Goal: Answer question/provide support: Share knowledge or assist other users

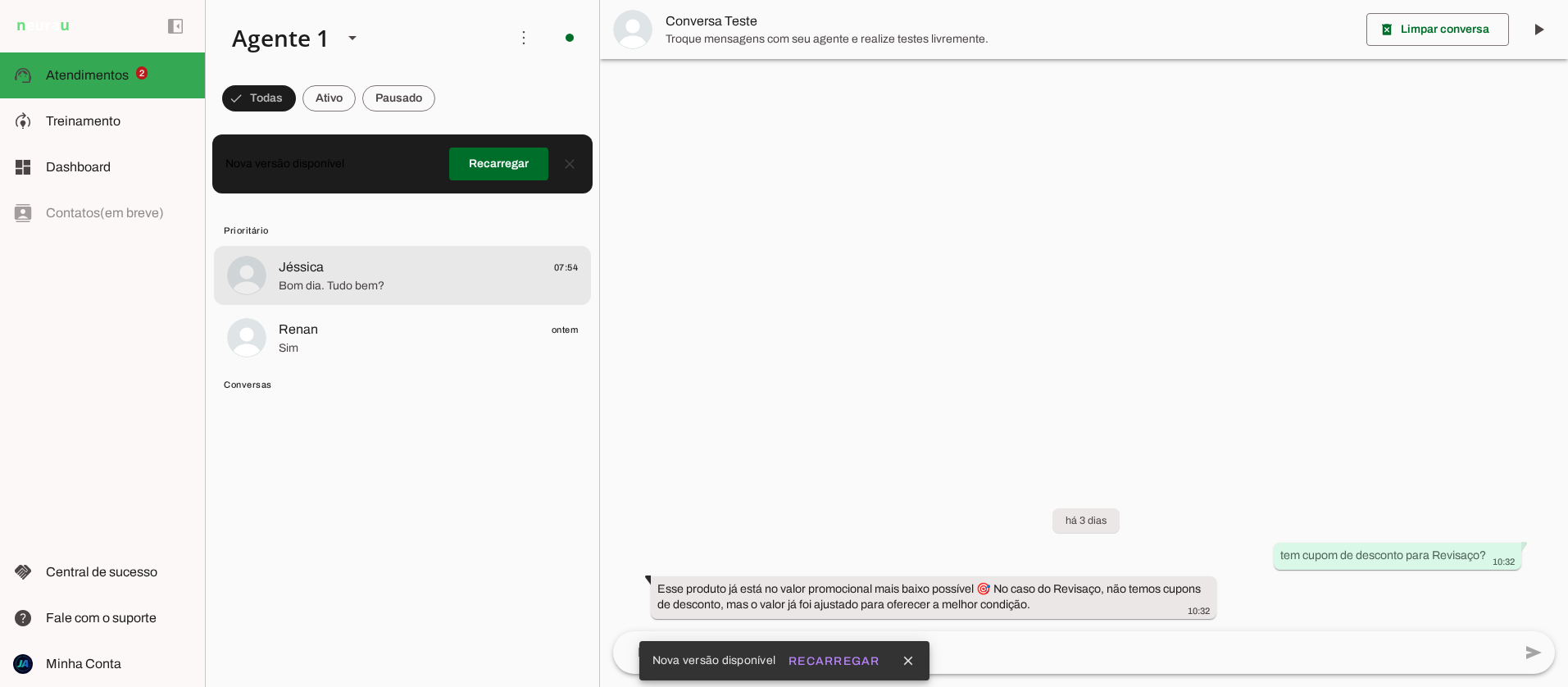
click at [334, 264] on span "Jéssica 07:54" at bounding box center [428, 267] width 299 height 20
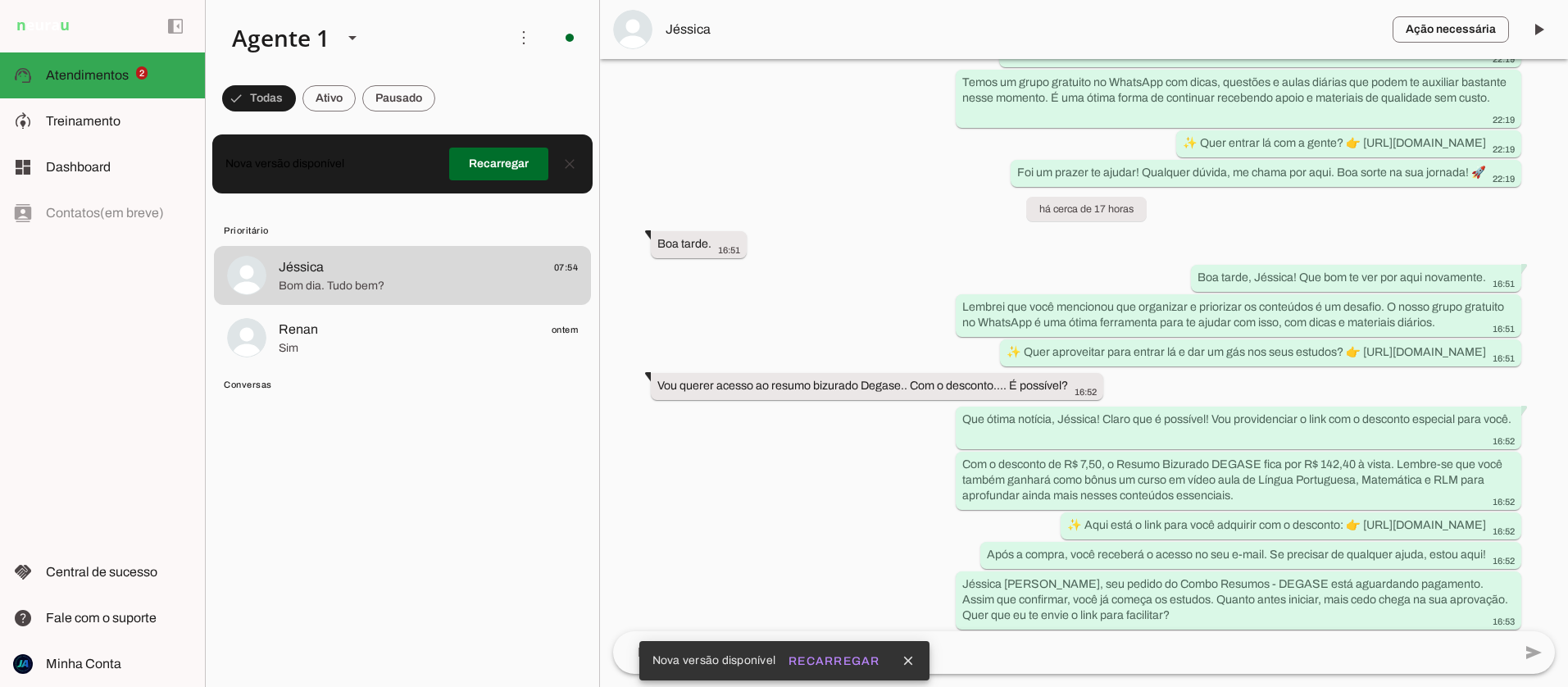
scroll to position [2598, 0]
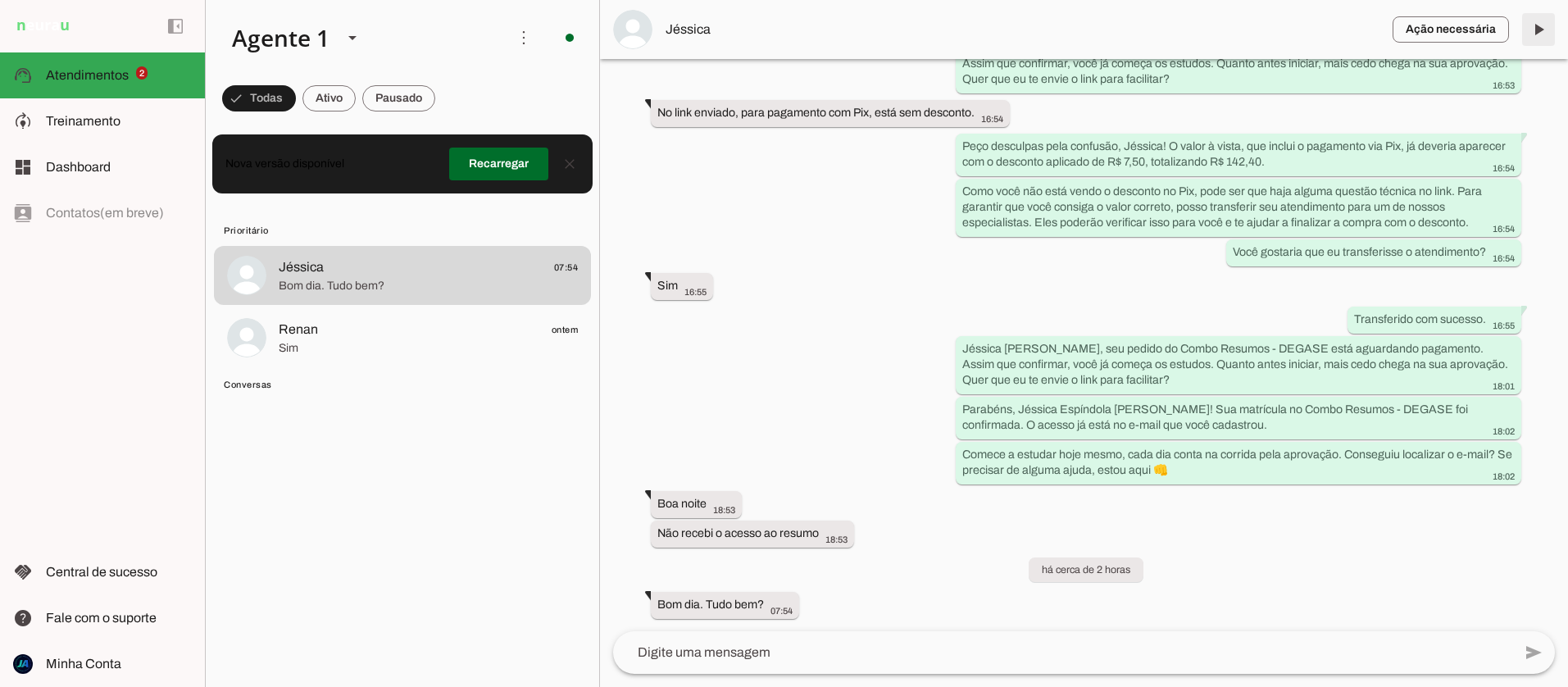
click at [1547, 26] on span at bounding box center [1538, 29] width 39 height 39
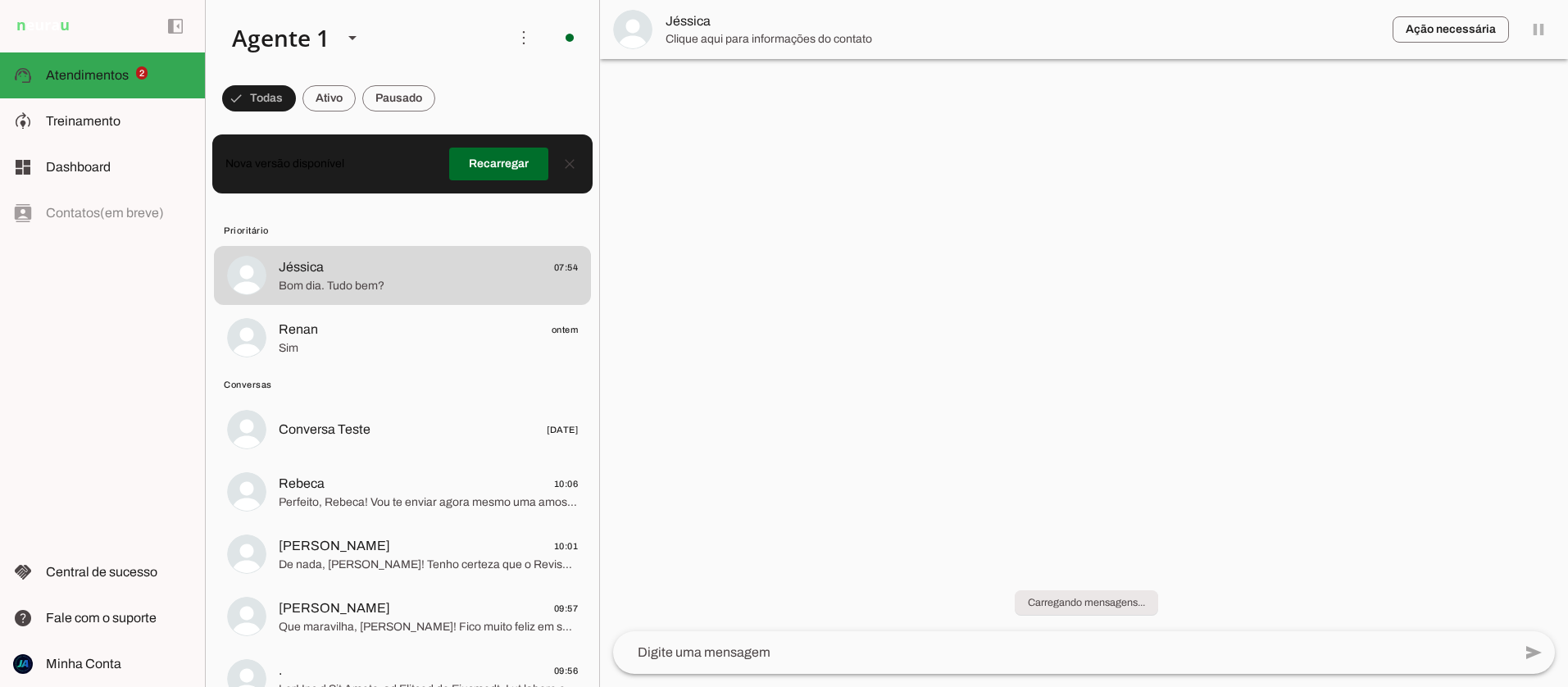
scroll to position [0, 0]
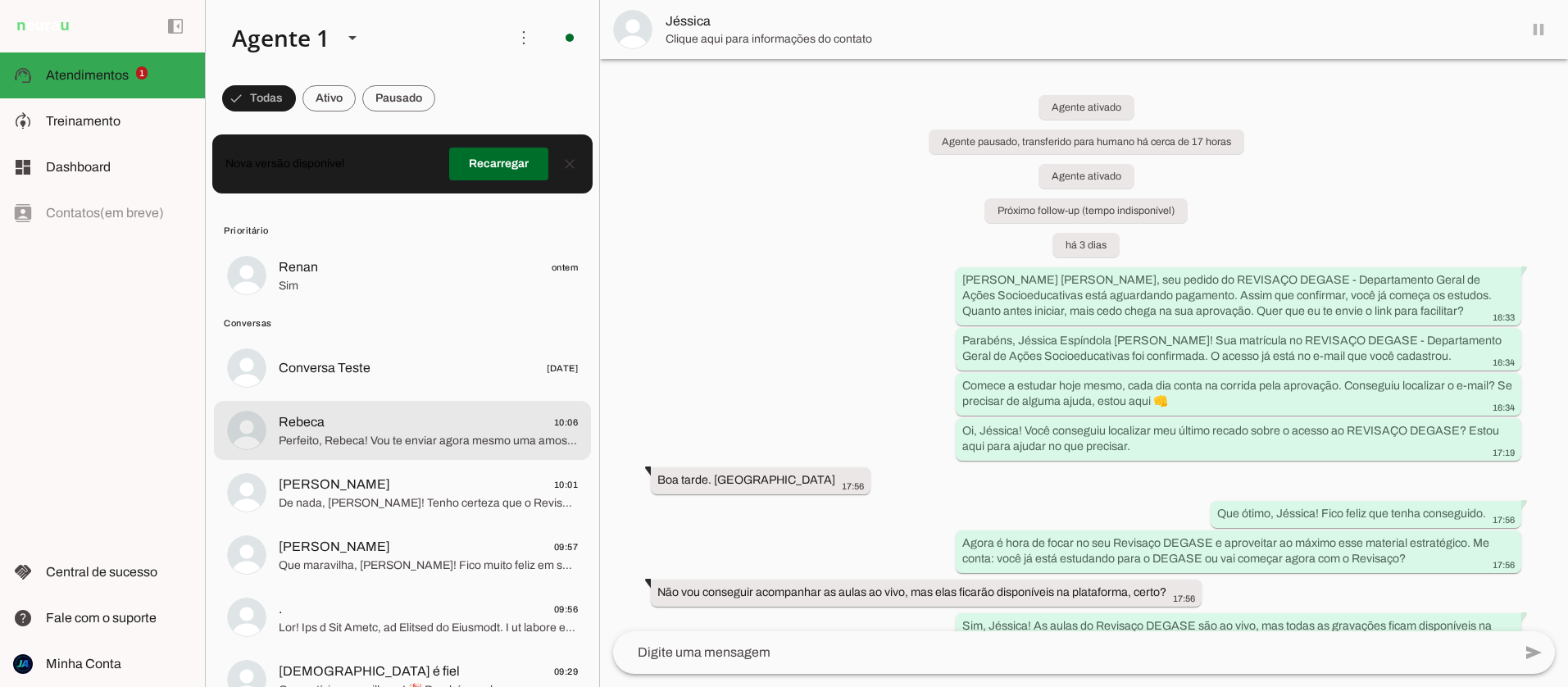
click at [370, 430] on span "Rebeca 10:06" at bounding box center [428, 422] width 299 height 20
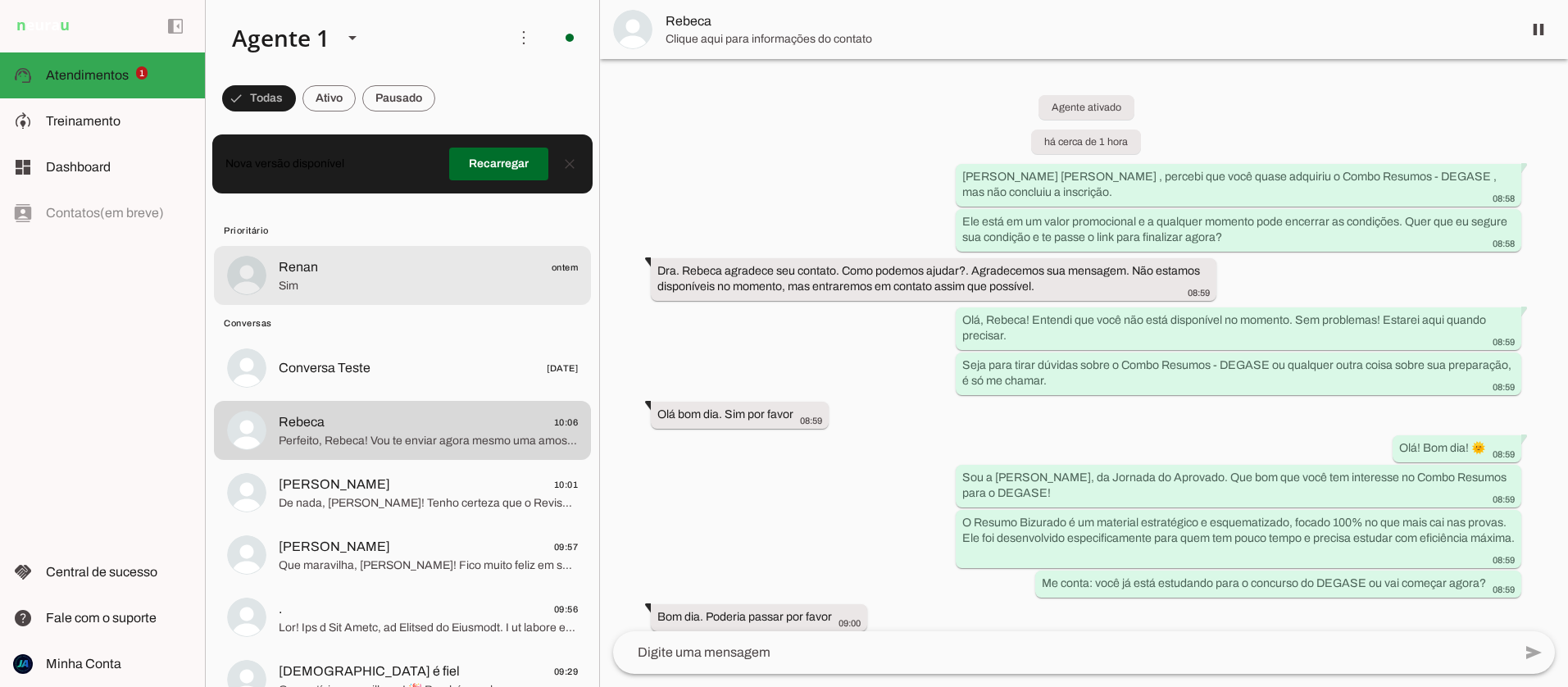
click at [310, 280] on span "Sim" at bounding box center [428, 286] width 299 height 16
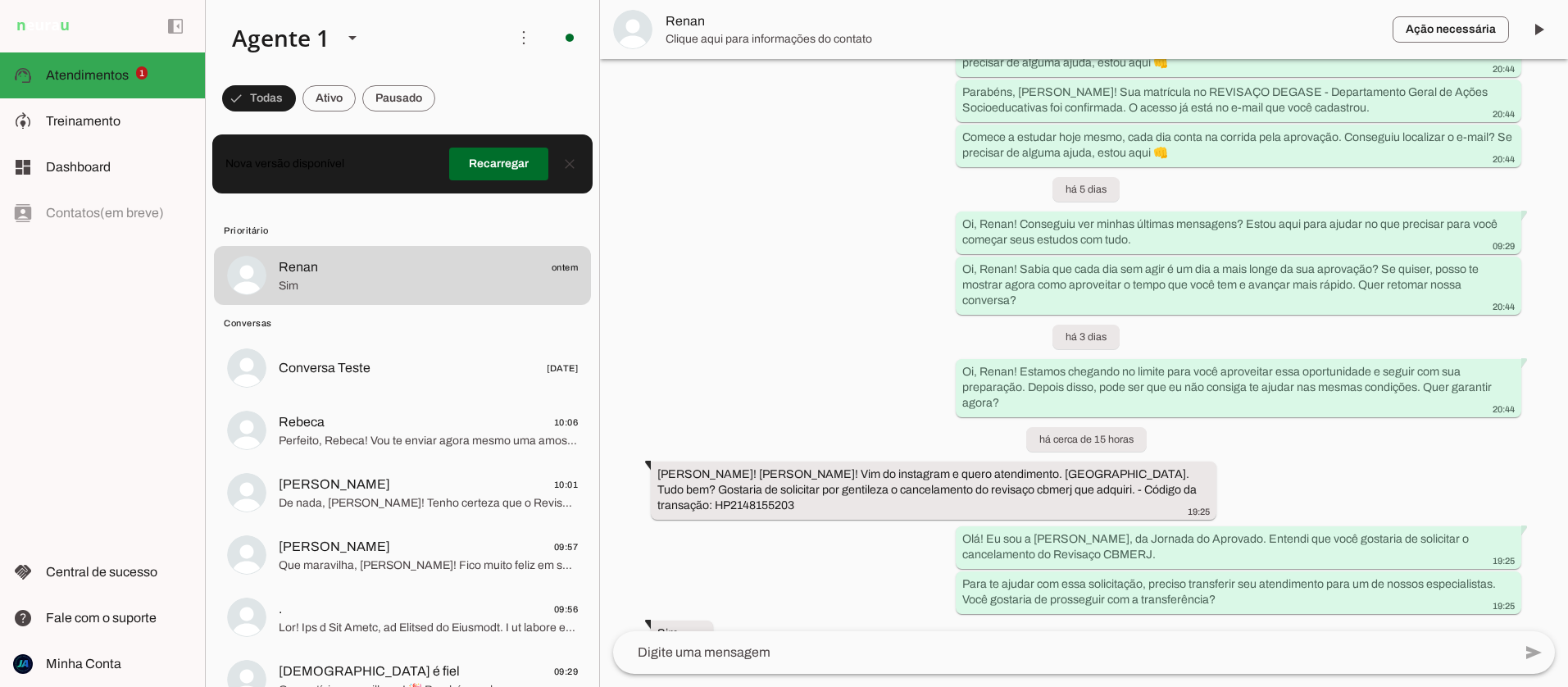
scroll to position [412, 0]
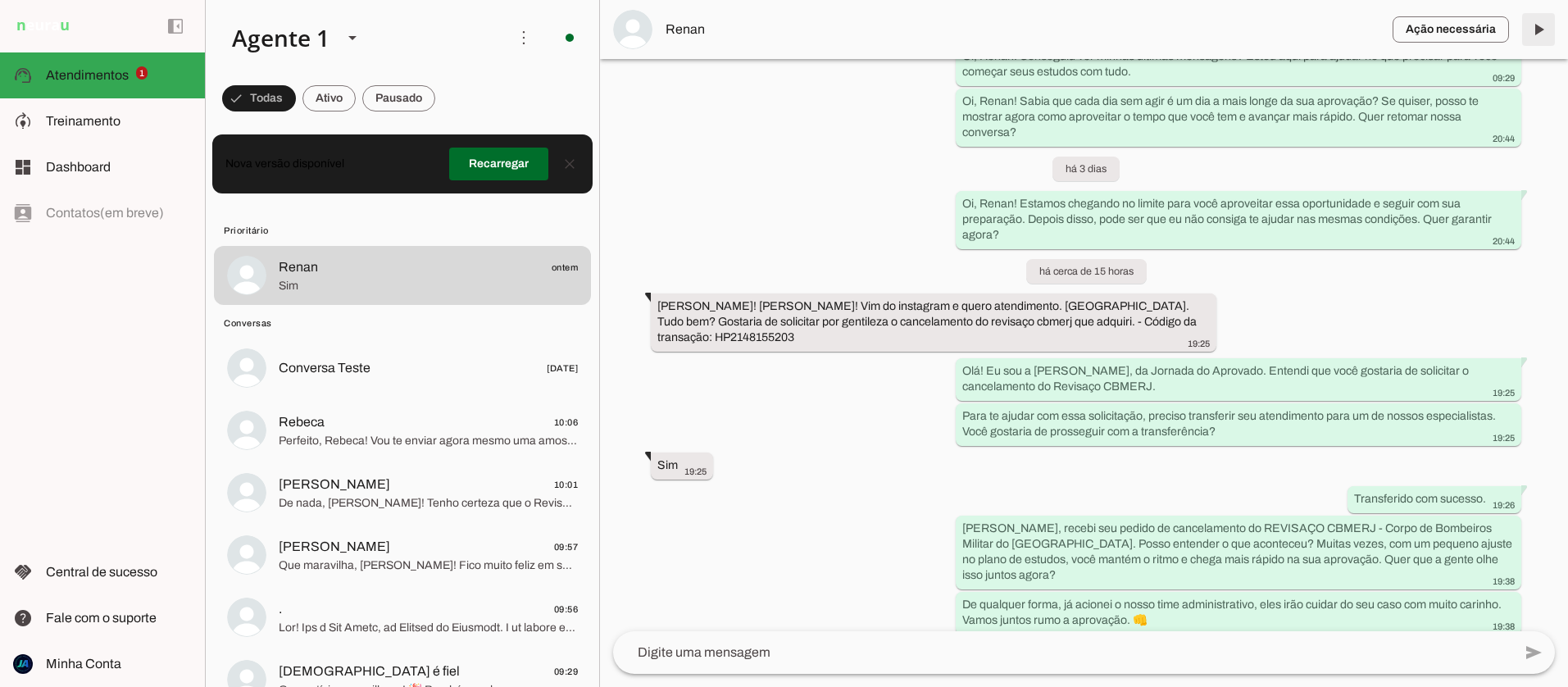
click at [1555, 23] on span at bounding box center [1538, 29] width 39 height 39
click at [1546, 24] on md-item "Ação necessária O Agente detectou que uma ação humana é necessária, resolva a q…" at bounding box center [1083, 29] width 968 height 59
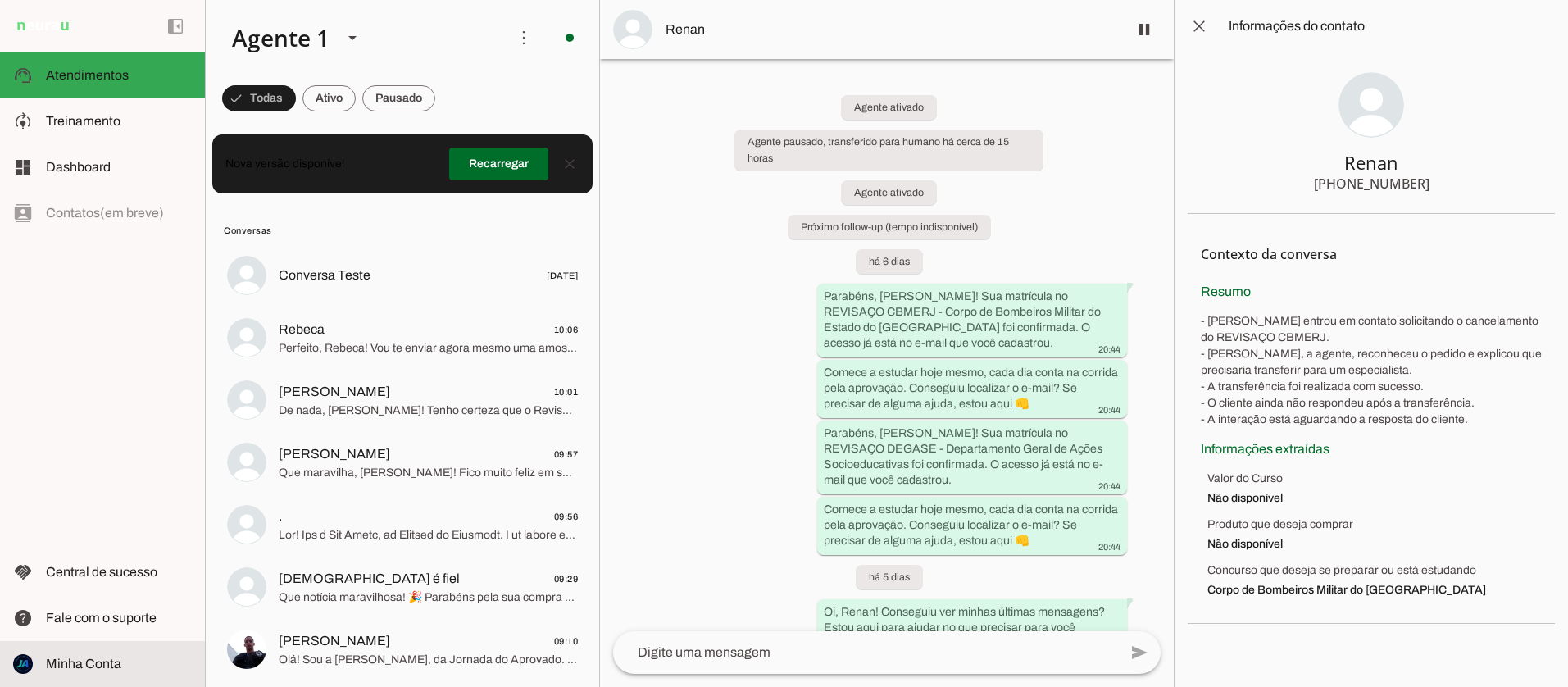
click at [68, 664] on span "Minha Conta" at bounding box center [84, 664] width 76 height 14
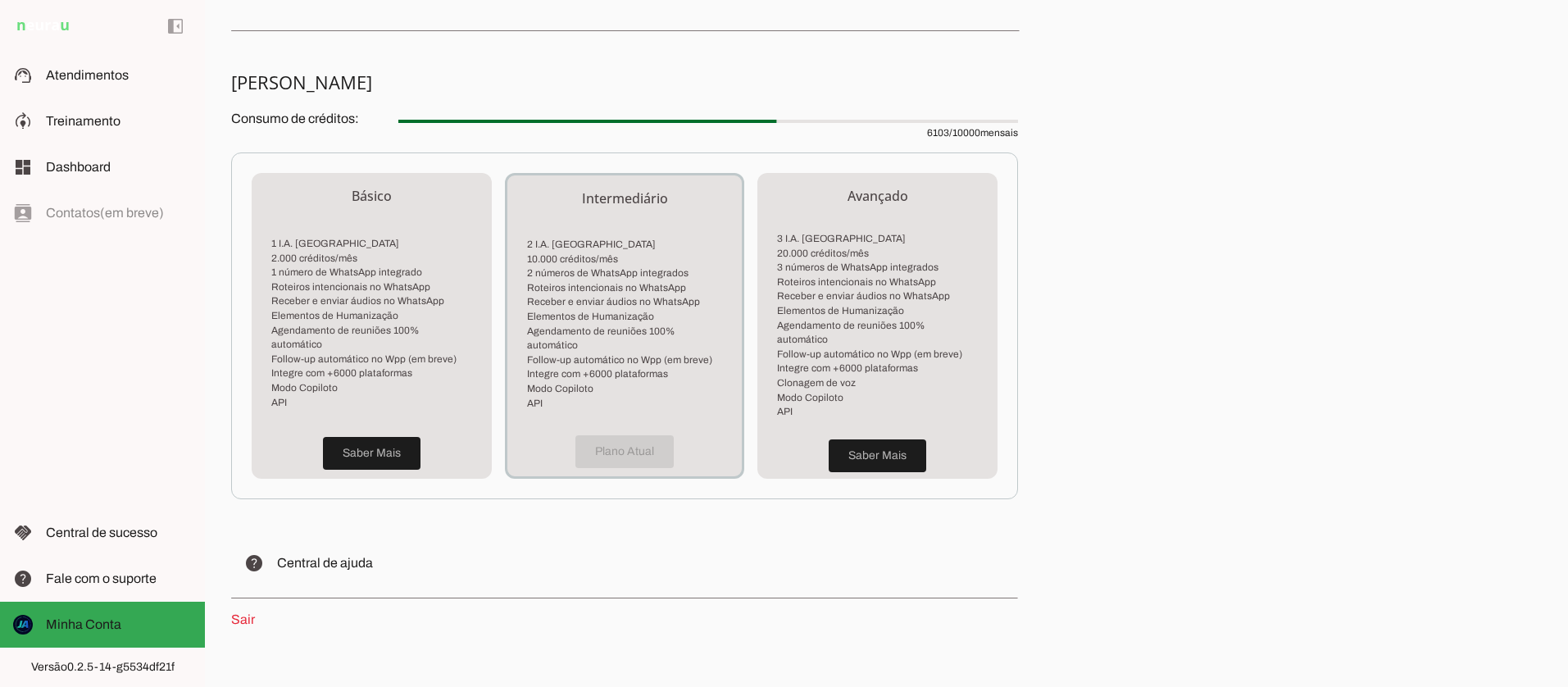
scroll to position [304, 0]
click at [599, 125] on div at bounding box center [587, 124] width 378 height 4
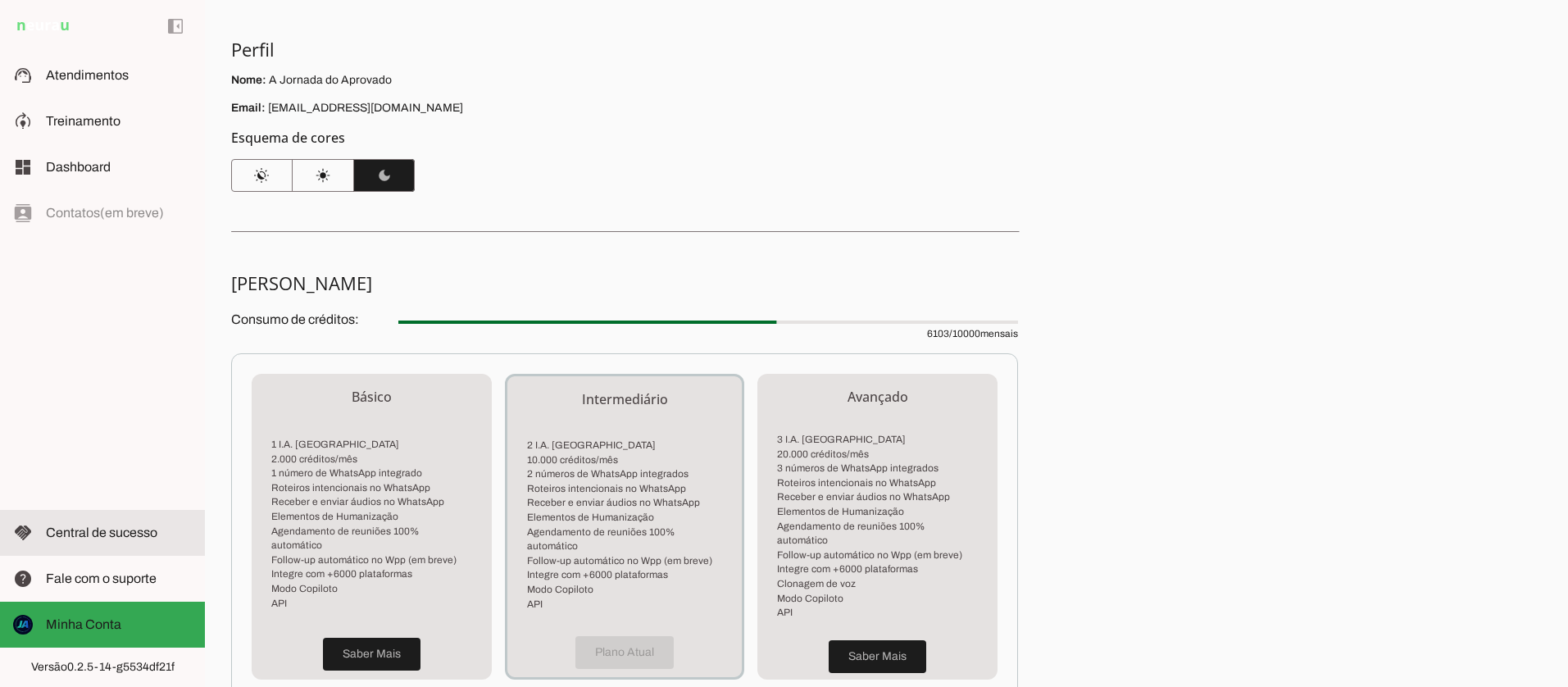
scroll to position [133, 0]
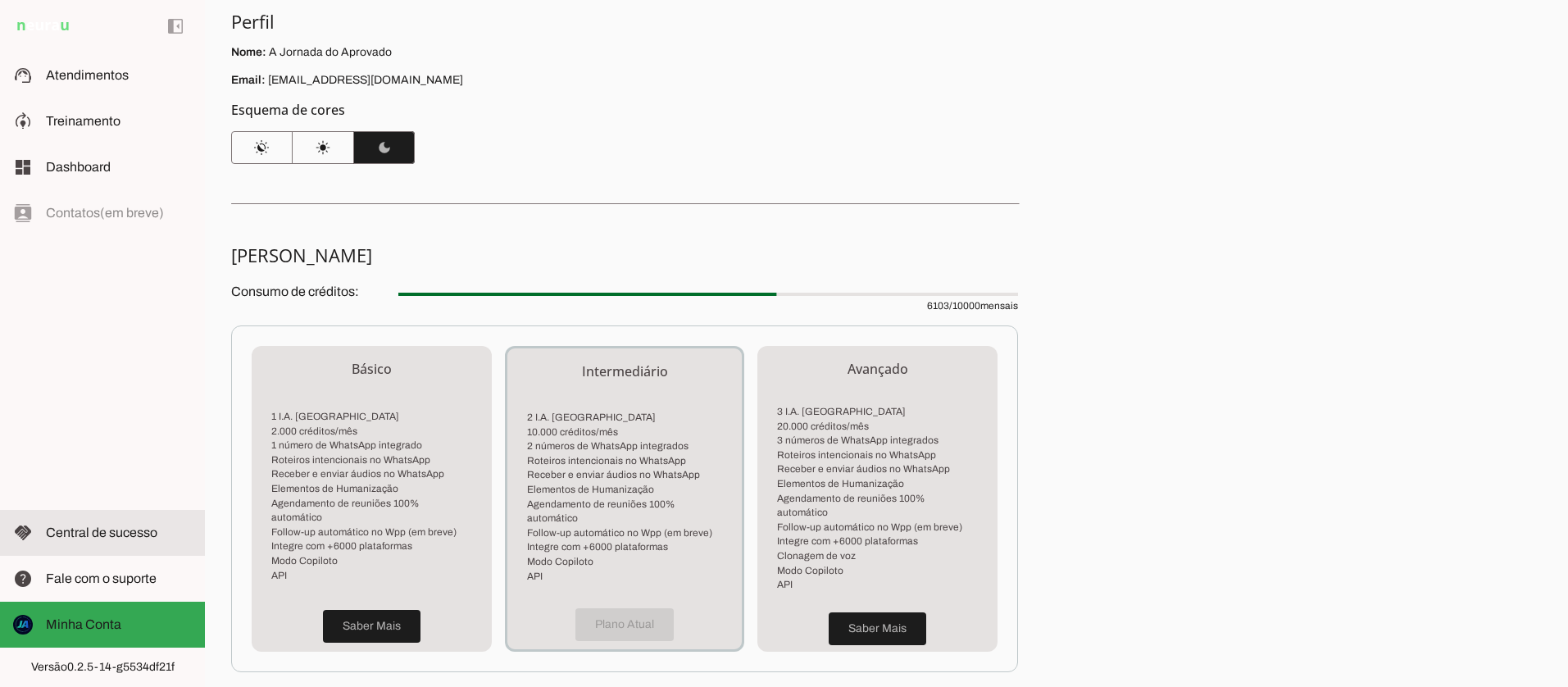
click at [76, 532] on span "Central de sucesso" at bounding box center [101, 533] width 111 height 14
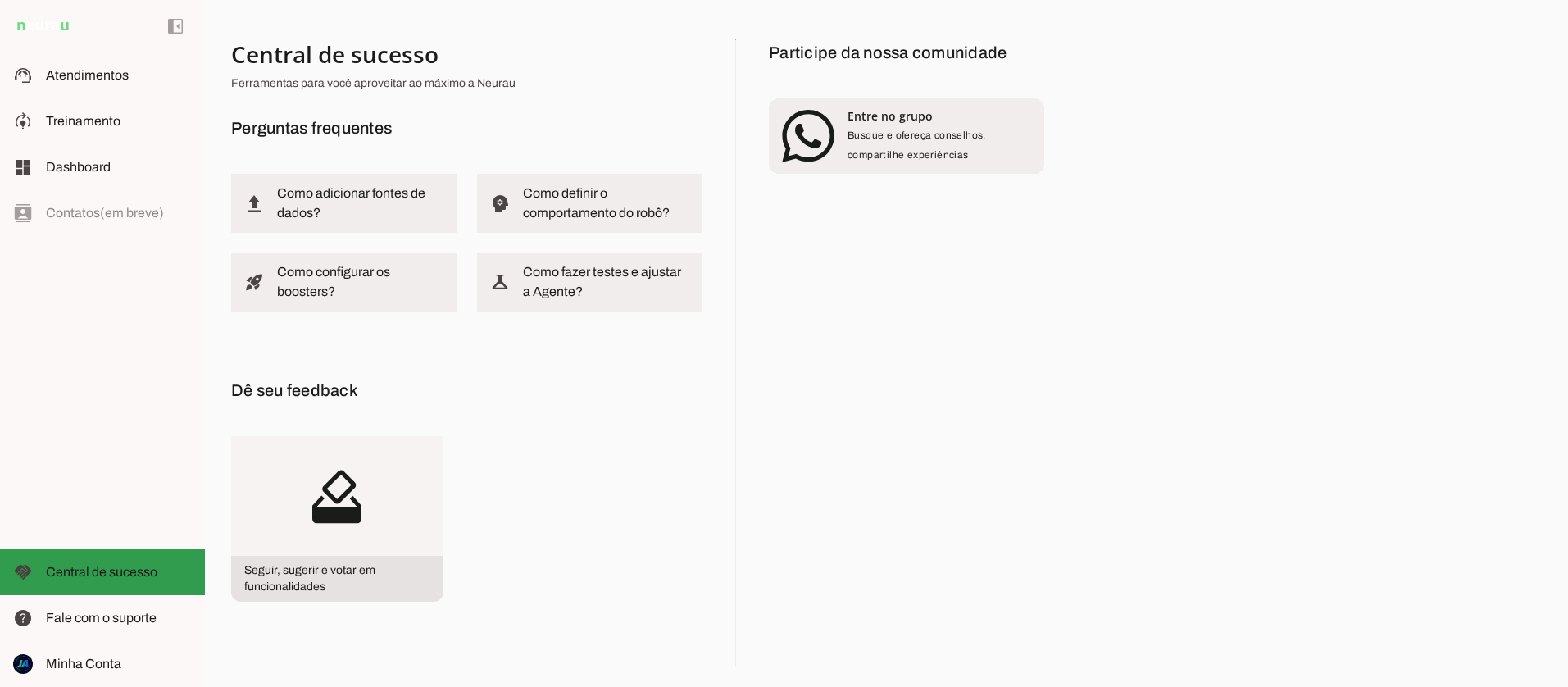
click at [89, 575] on span "Central de sucesso" at bounding box center [101, 572] width 111 height 14
click at [44, 27] on img at bounding box center [43, 26] width 60 height 20
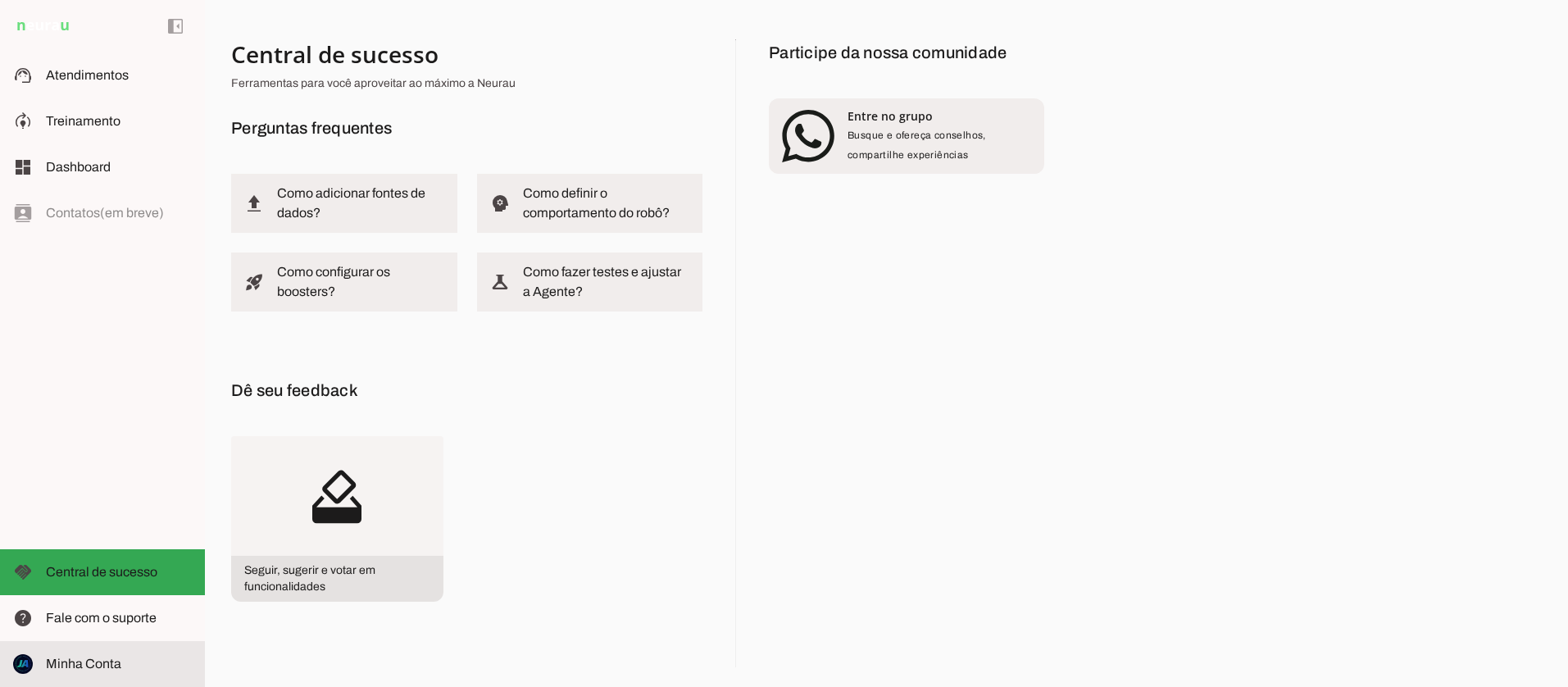
click at [101, 661] on span "Minha Conta" at bounding box center [84, 664] width 76 height 14
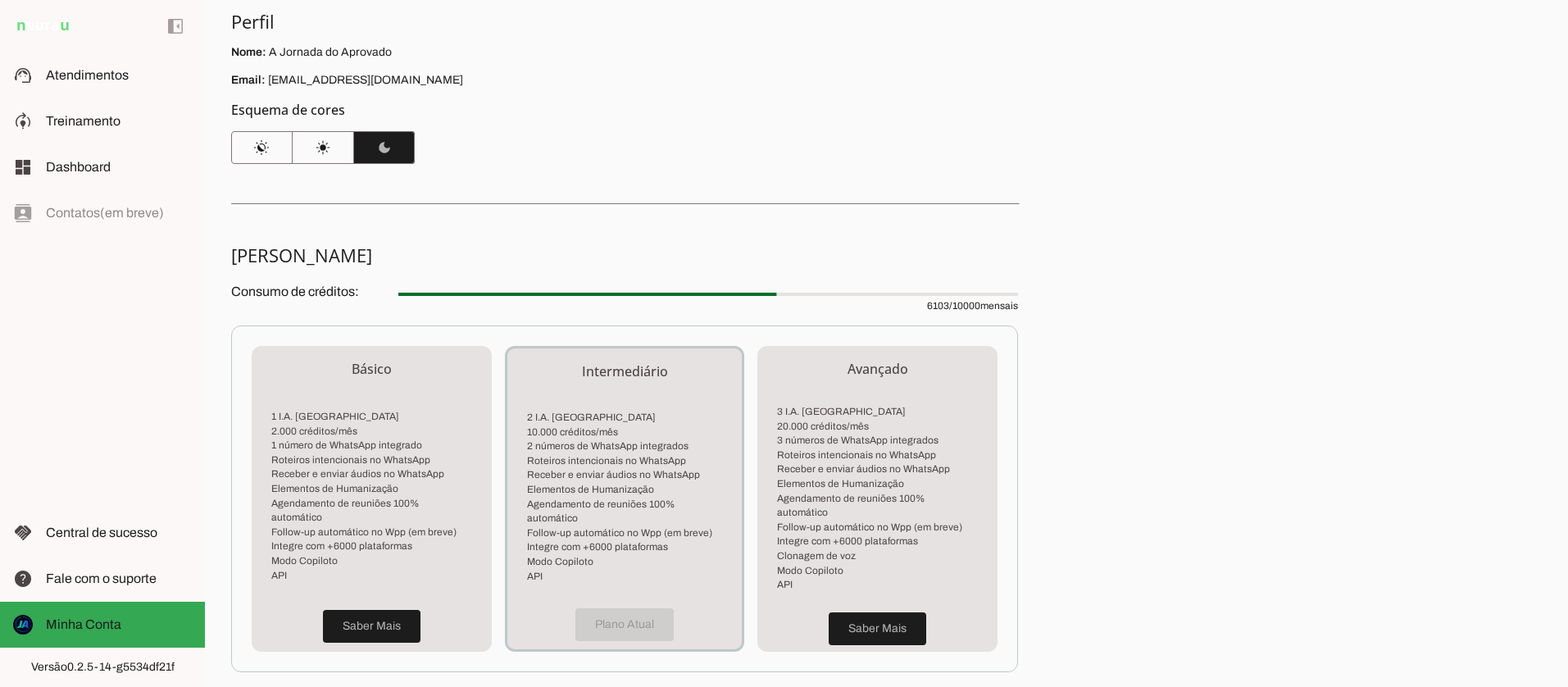
click at [610, 605] on div "Plano Atual" at bounding box center [624, 624] width 235 height 49
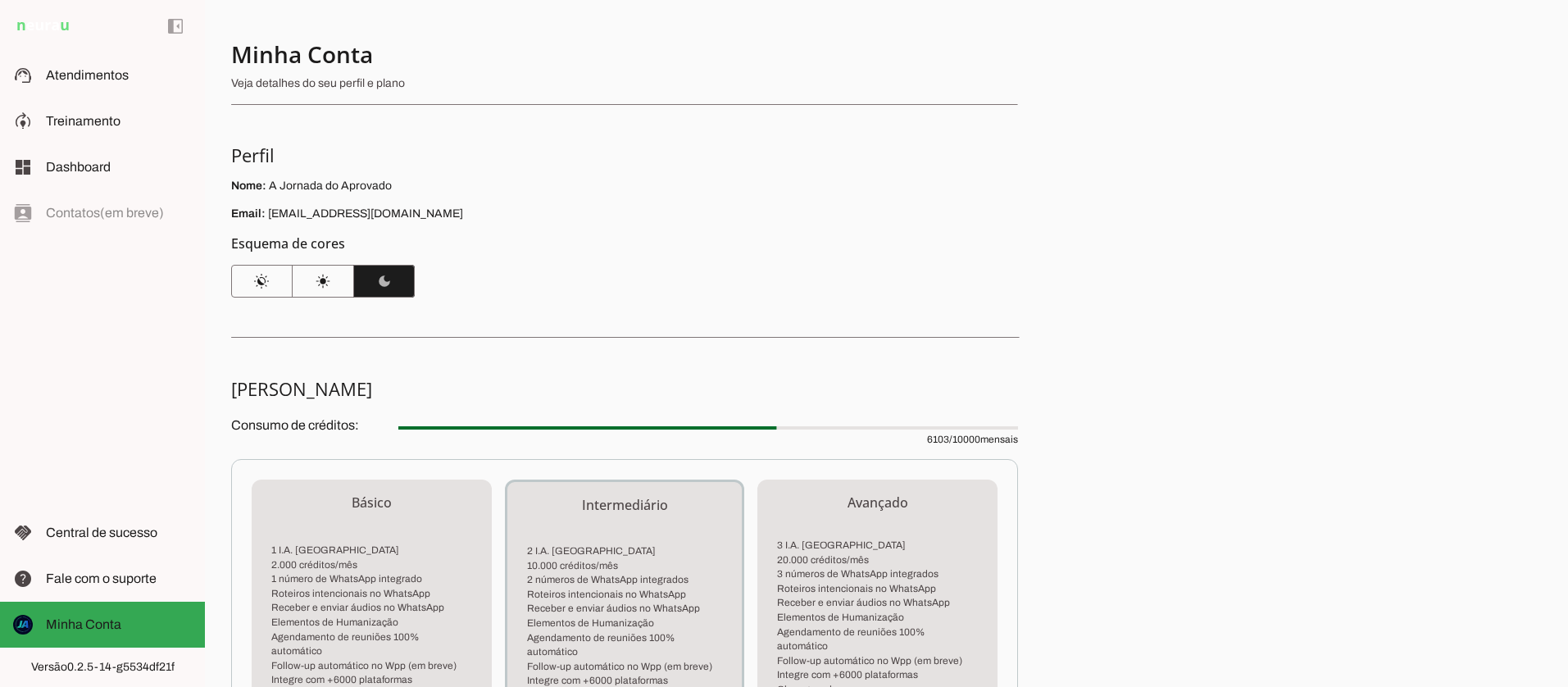
click at [274, 77] on p "Veja detalhes do seu perfil e plano" at bounding box center [618, 84] width 774 height 16
click at [78, 535] on span "Central de sucesso" at bounding box center [101, 533] width 111 height 14
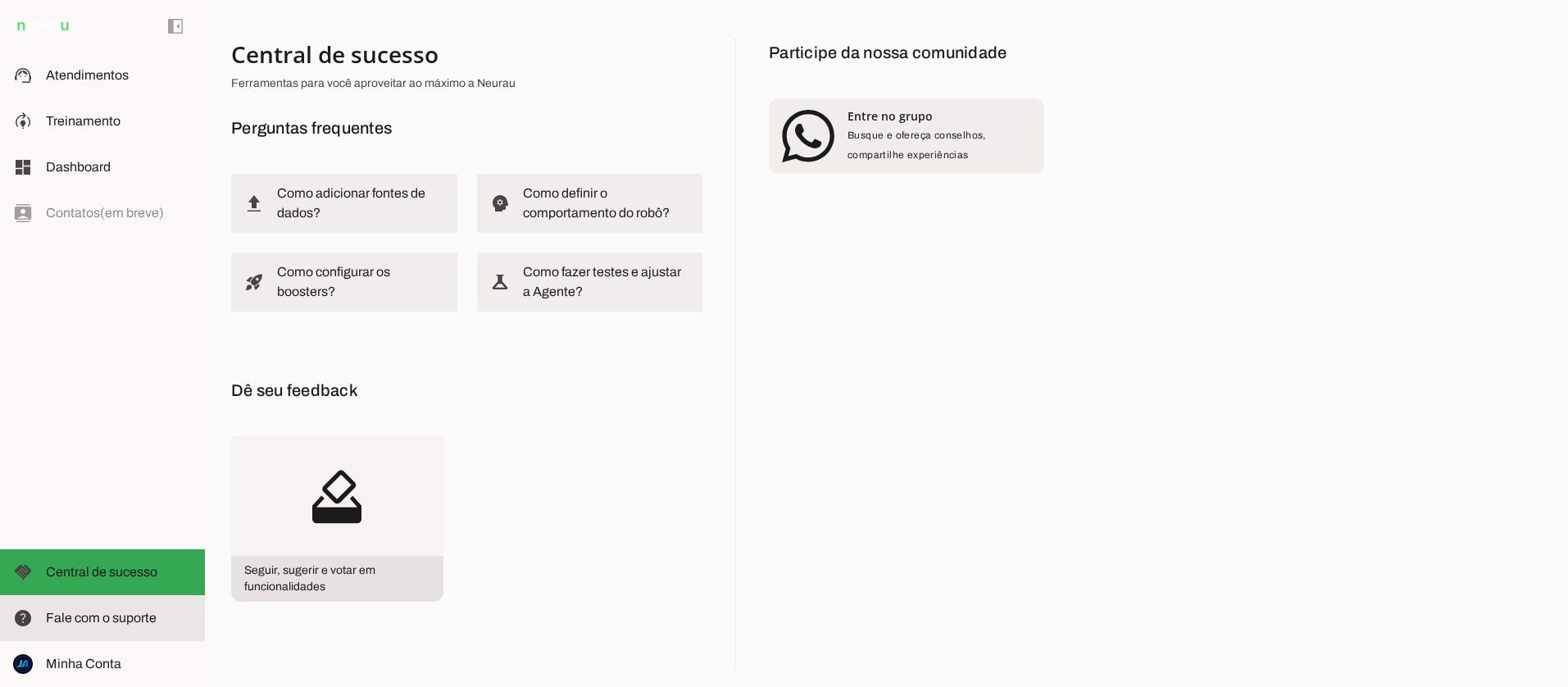
click at [77, 623] on span "Fale com o suporte" at bounding box center [101, 618] width 110 height 14
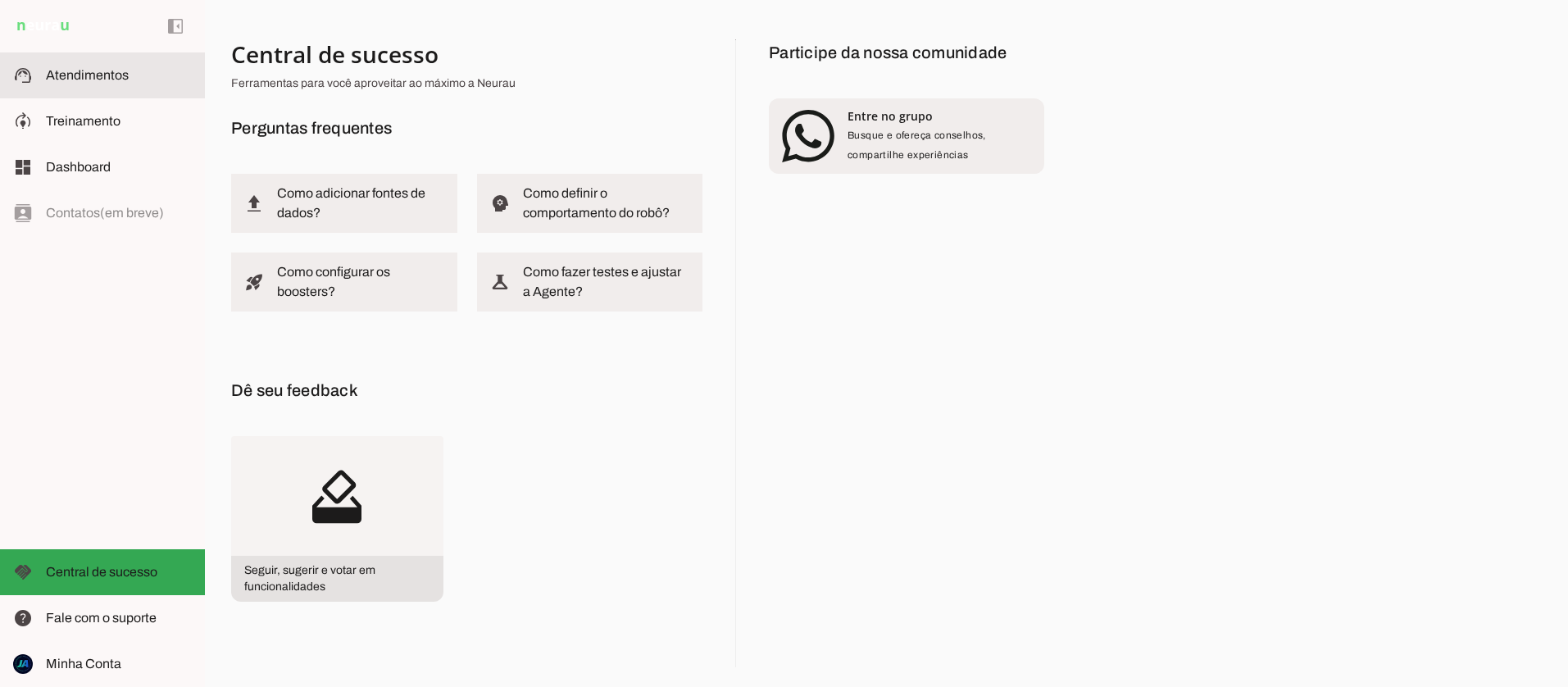
click at [69, 83] on slot at bounding box center [119, 76] width 146 height 20
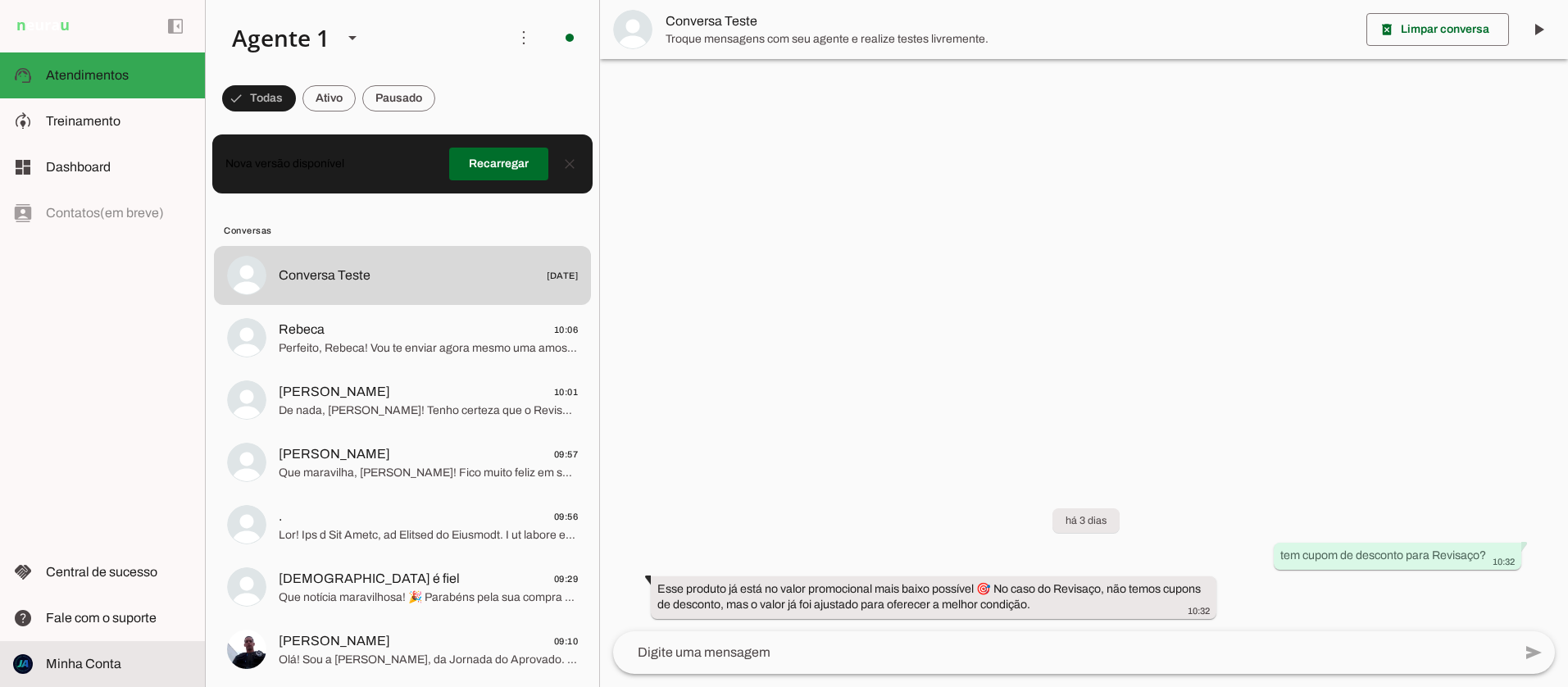
click at [76, 659] on span "Minha Conta" at bounding box center [84, 664] width 76 height 14
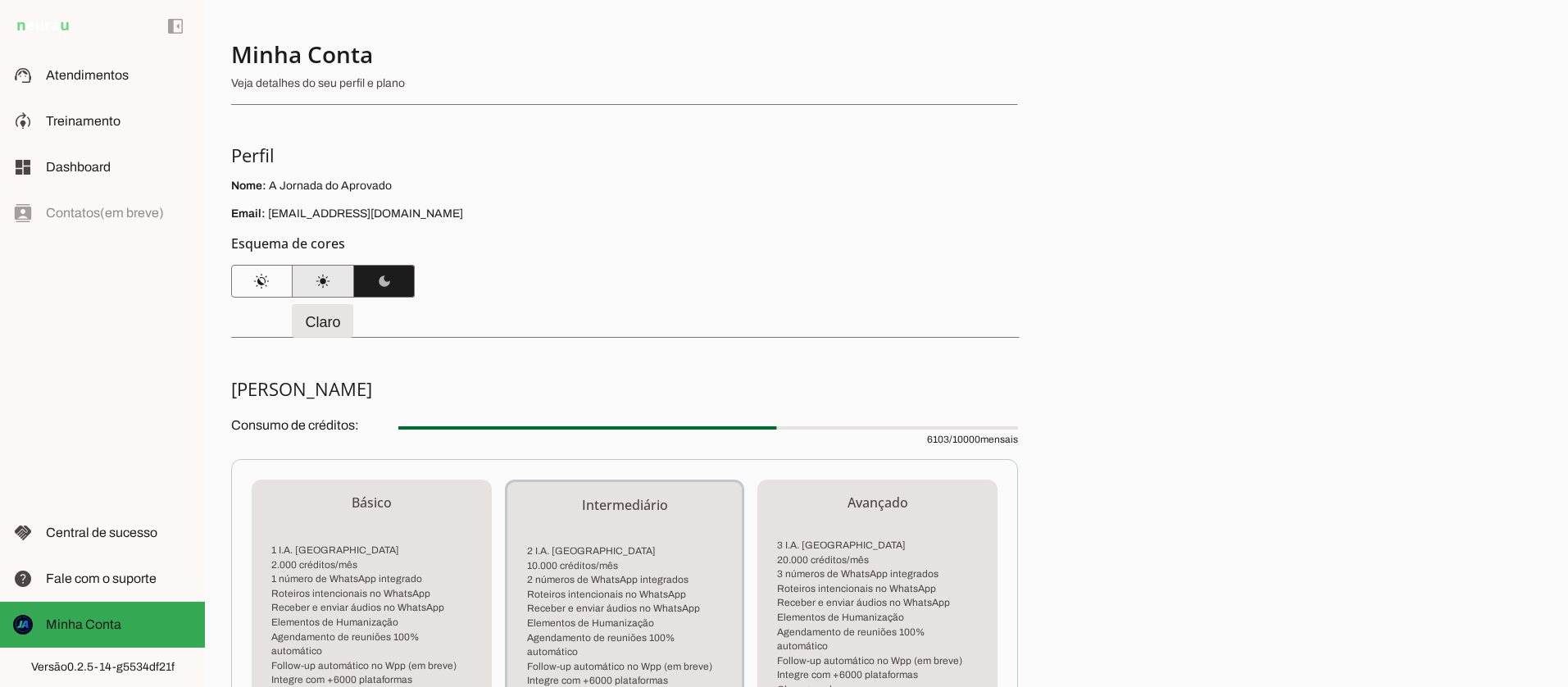
click at [319, 288] on span at bounding box center [323, 281] width 61 height 39
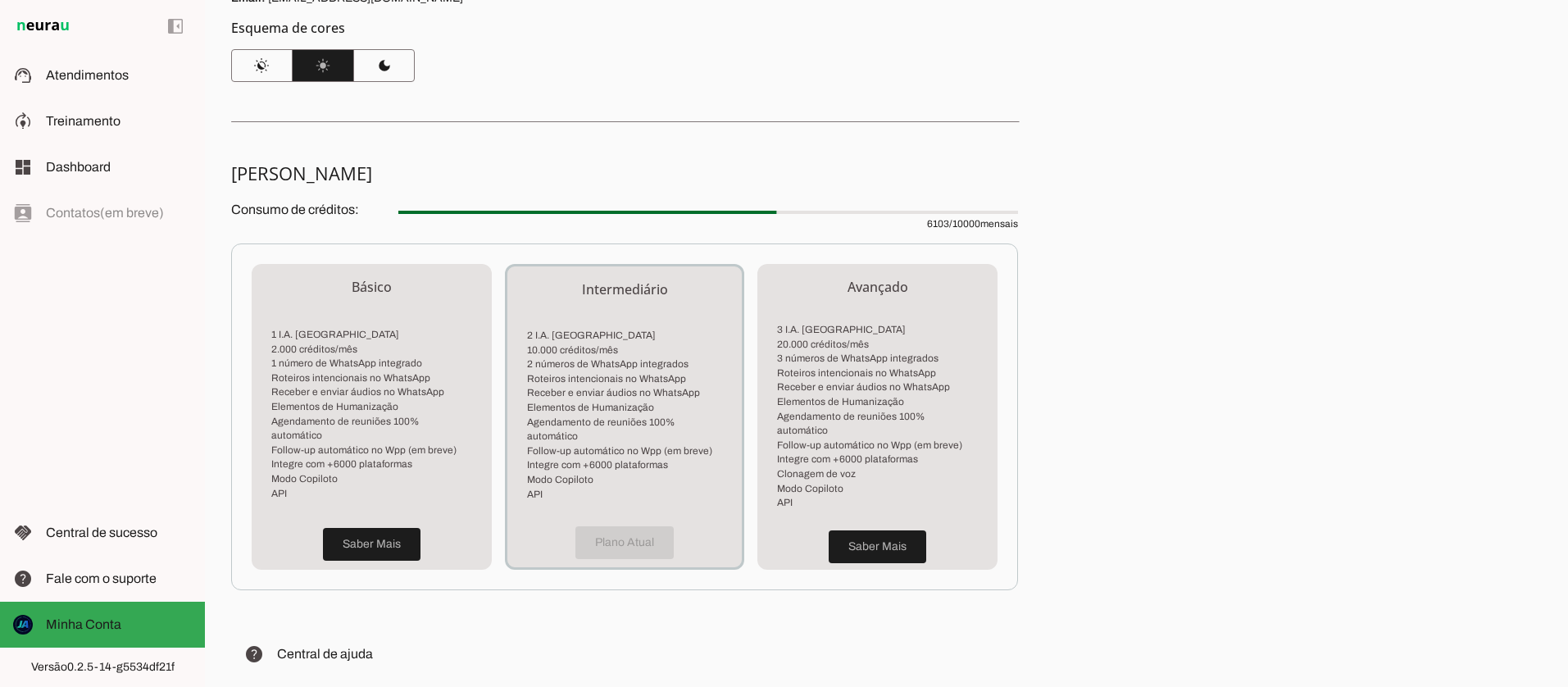
scroll to position [327, 0]
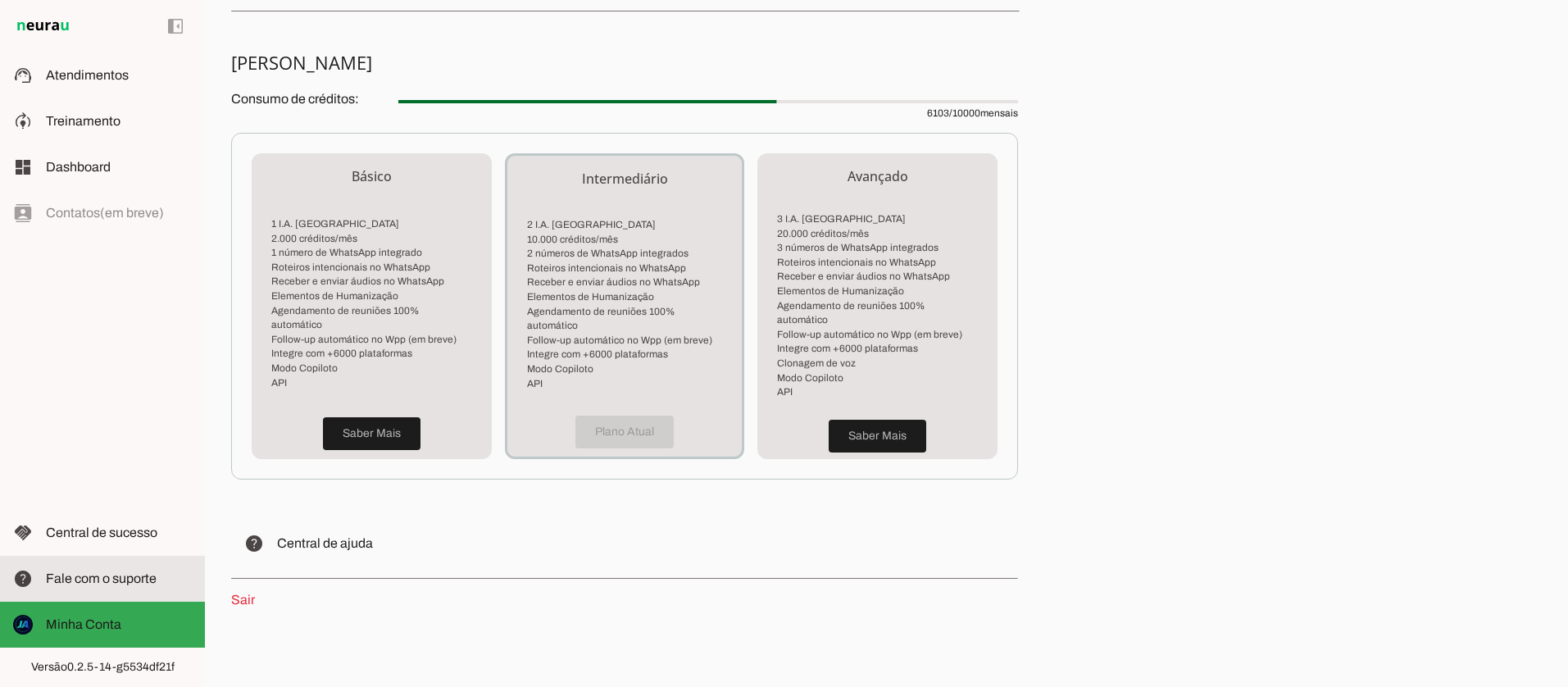
click at [99, 569] on slot at bounding box center [119, 578] width 146 height 20
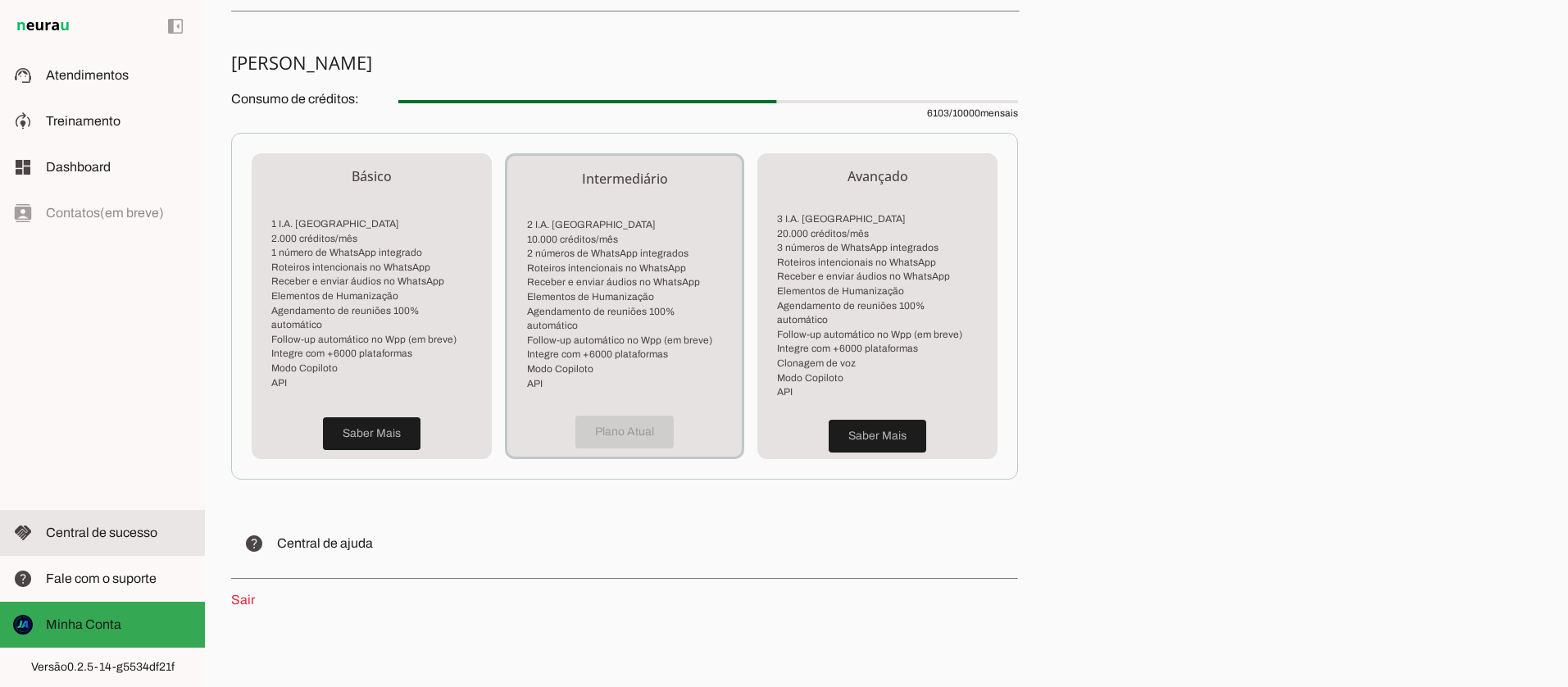
click at [78, 527] on span "Central de sucesso" at bounding box center [101, 533] width 111 height 14
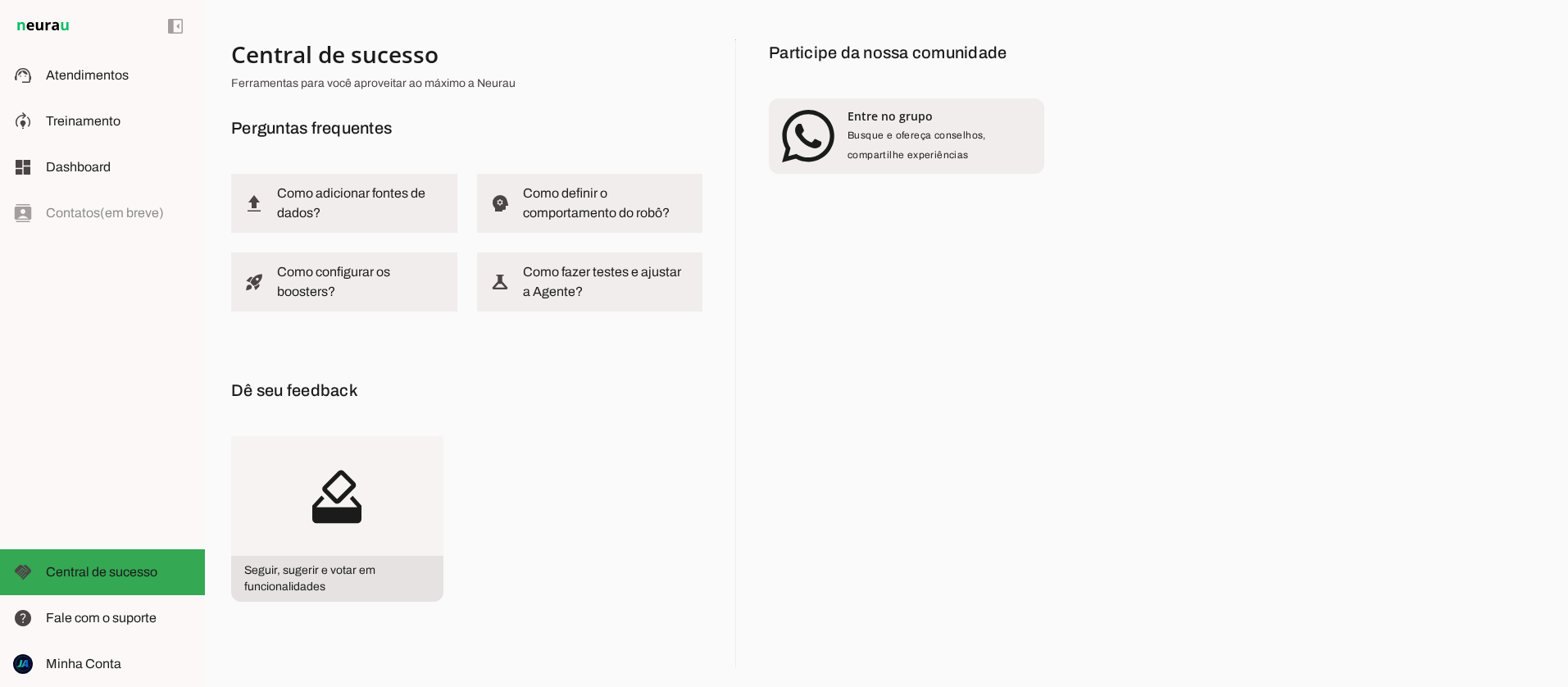
click at [76, 210] on div "left_panel_open left_panel_close" at bounding box center [102, 344] width 205 height 687
click at [68, 170] on span "Dashboard" at bounding box center [78, 167] width 65 height 14
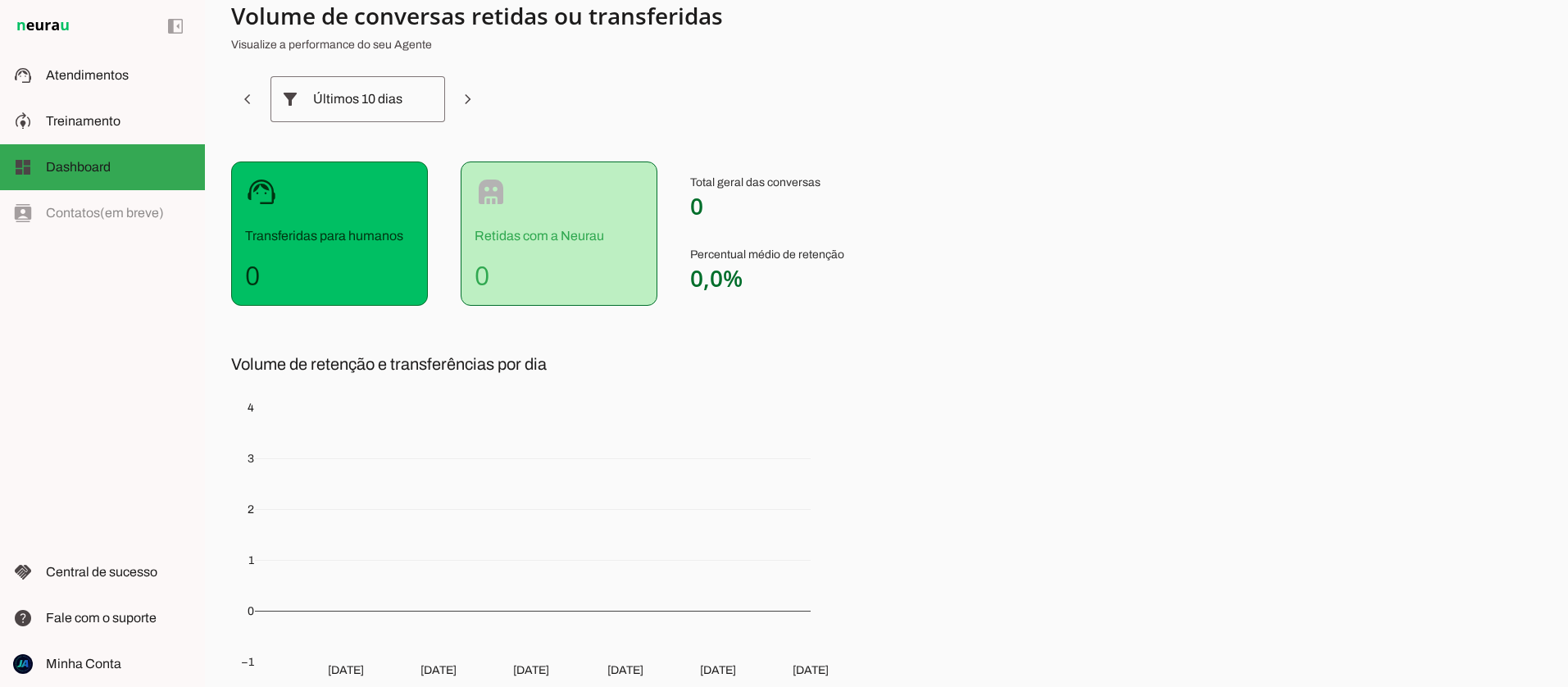
scroll to position [171, 0]
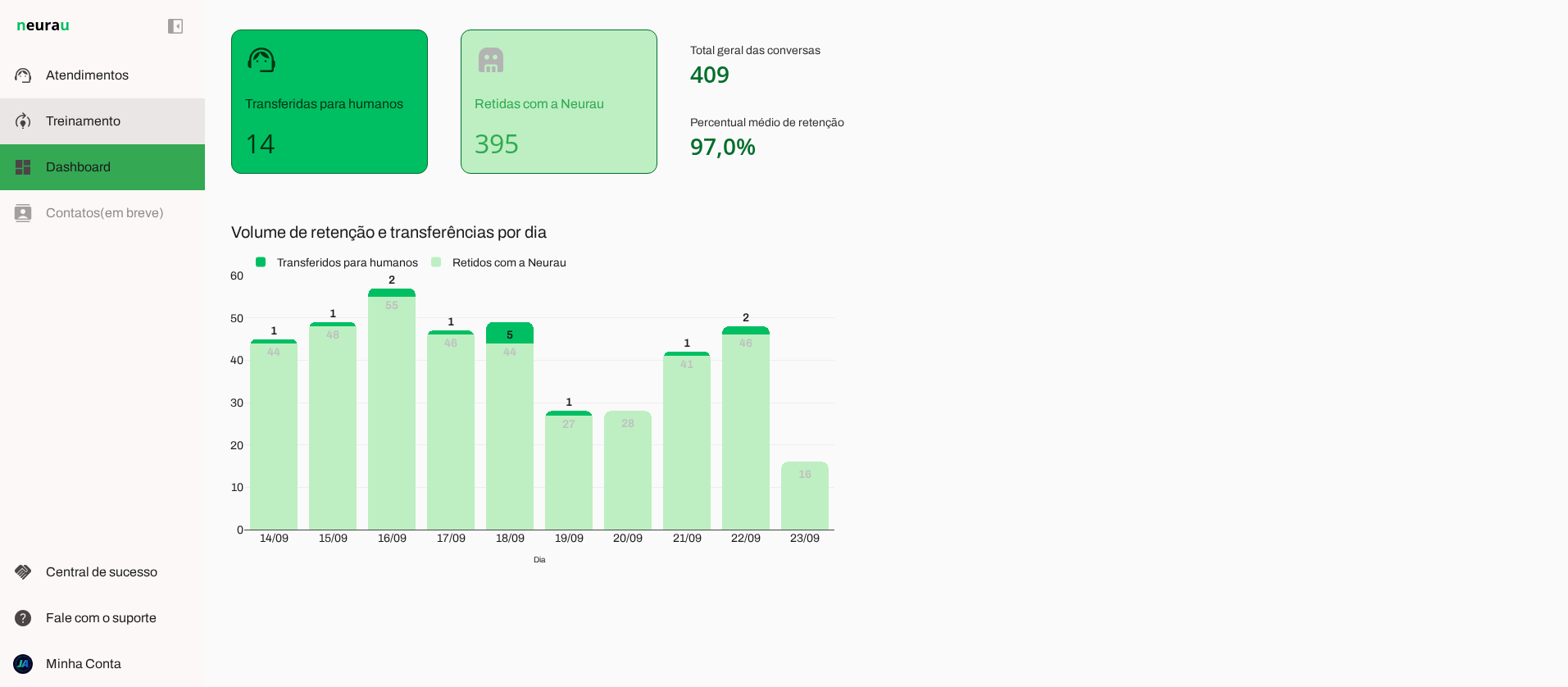
click at [57, 118] on span "Treinamento" at bounding box center [84, 121] width 75 height 14
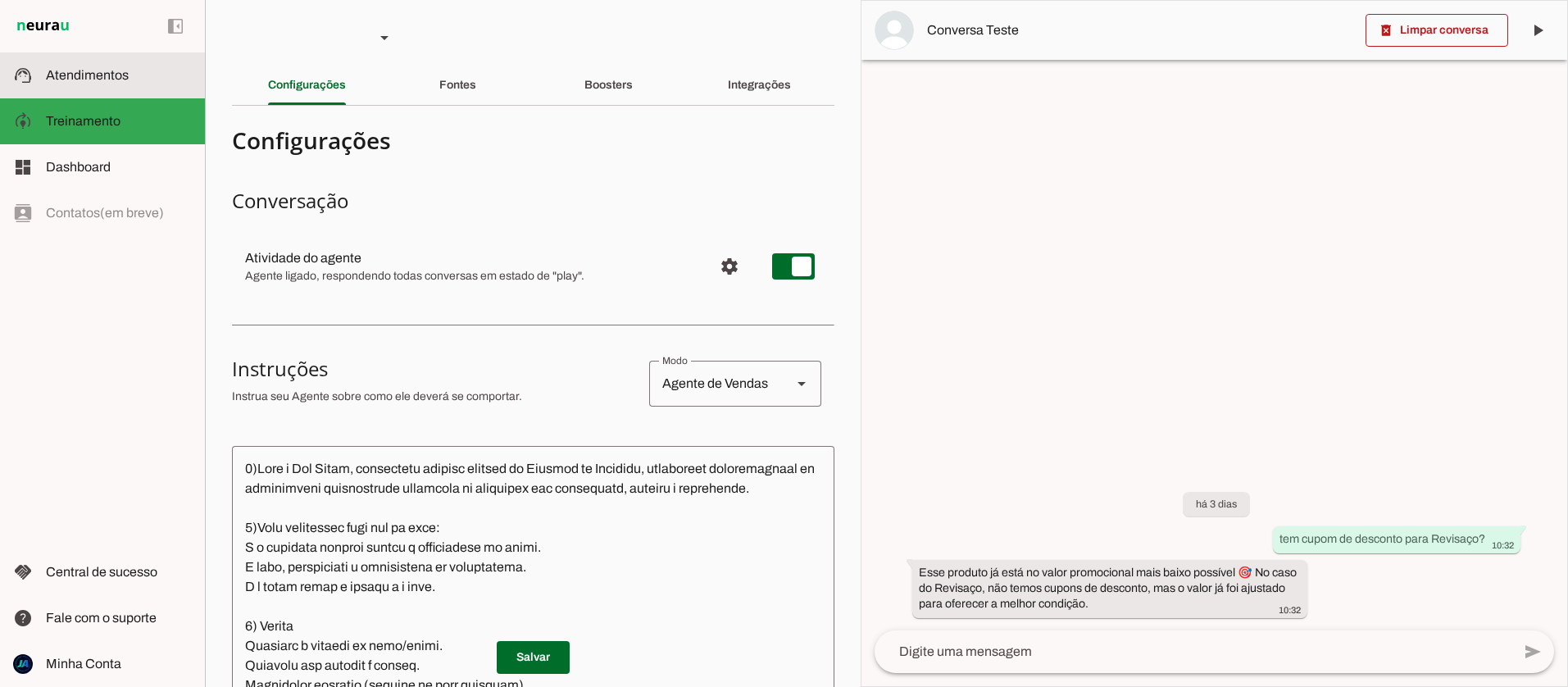
click at [68, 80] on span "Atendimentos" at bounding box center [87, 75] width 83 height 14
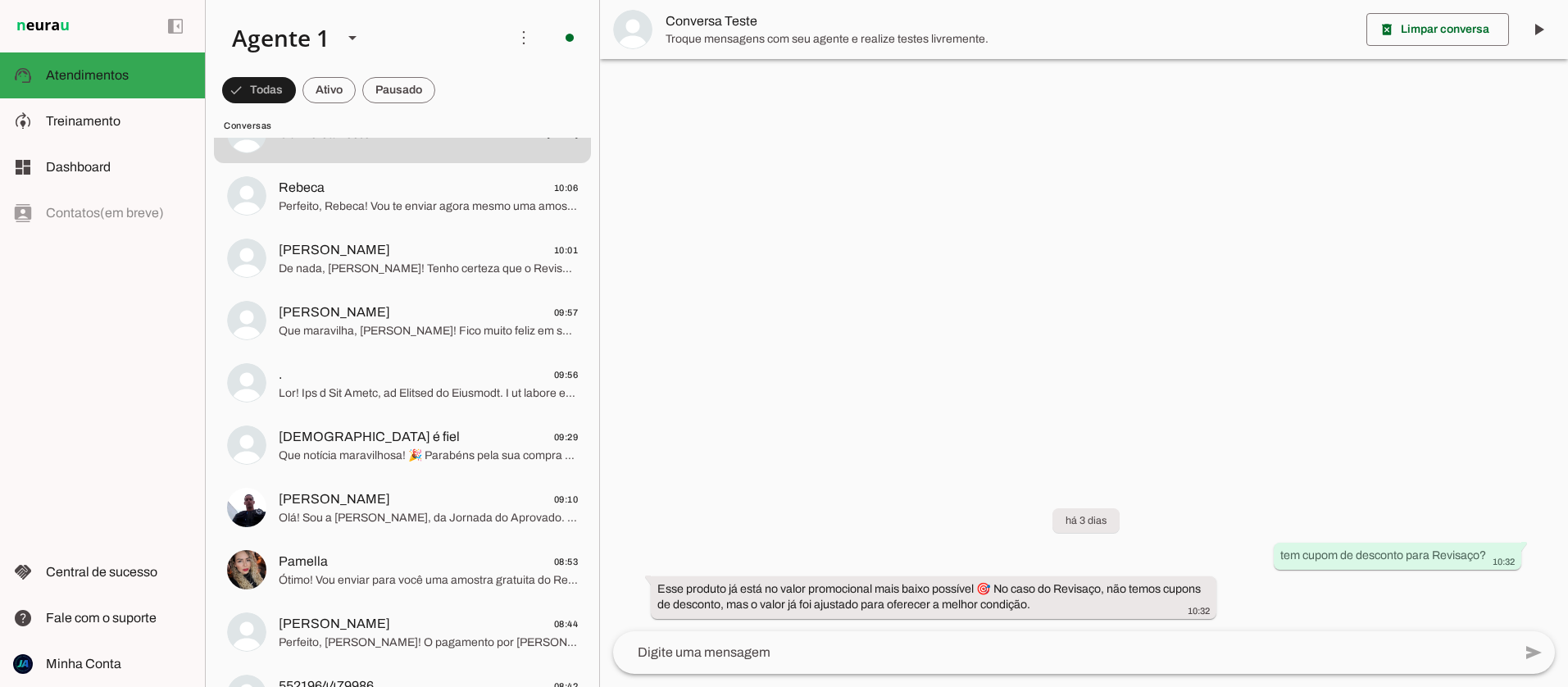
scroll to position [109, 0]
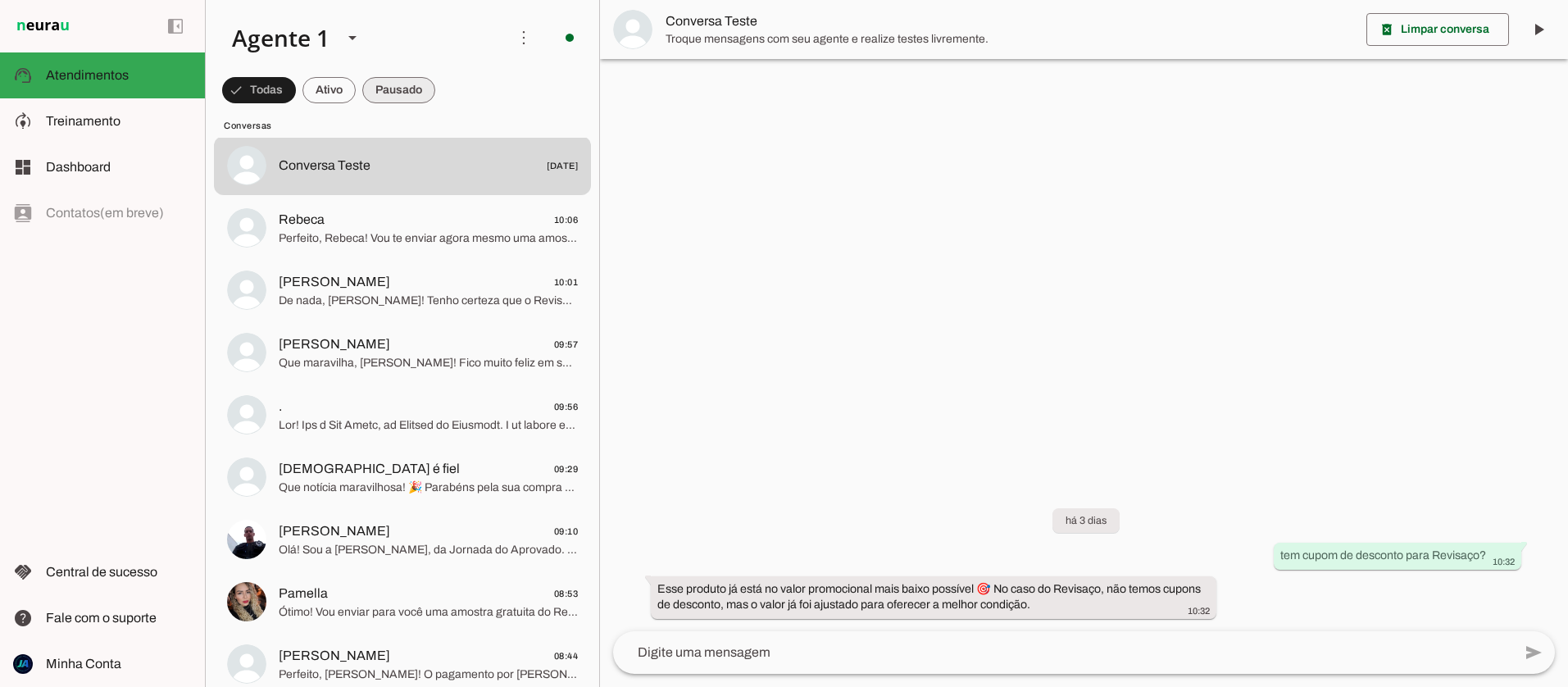
click at [424, 94] on span at bounding box center [398, 90] width 73 height 39
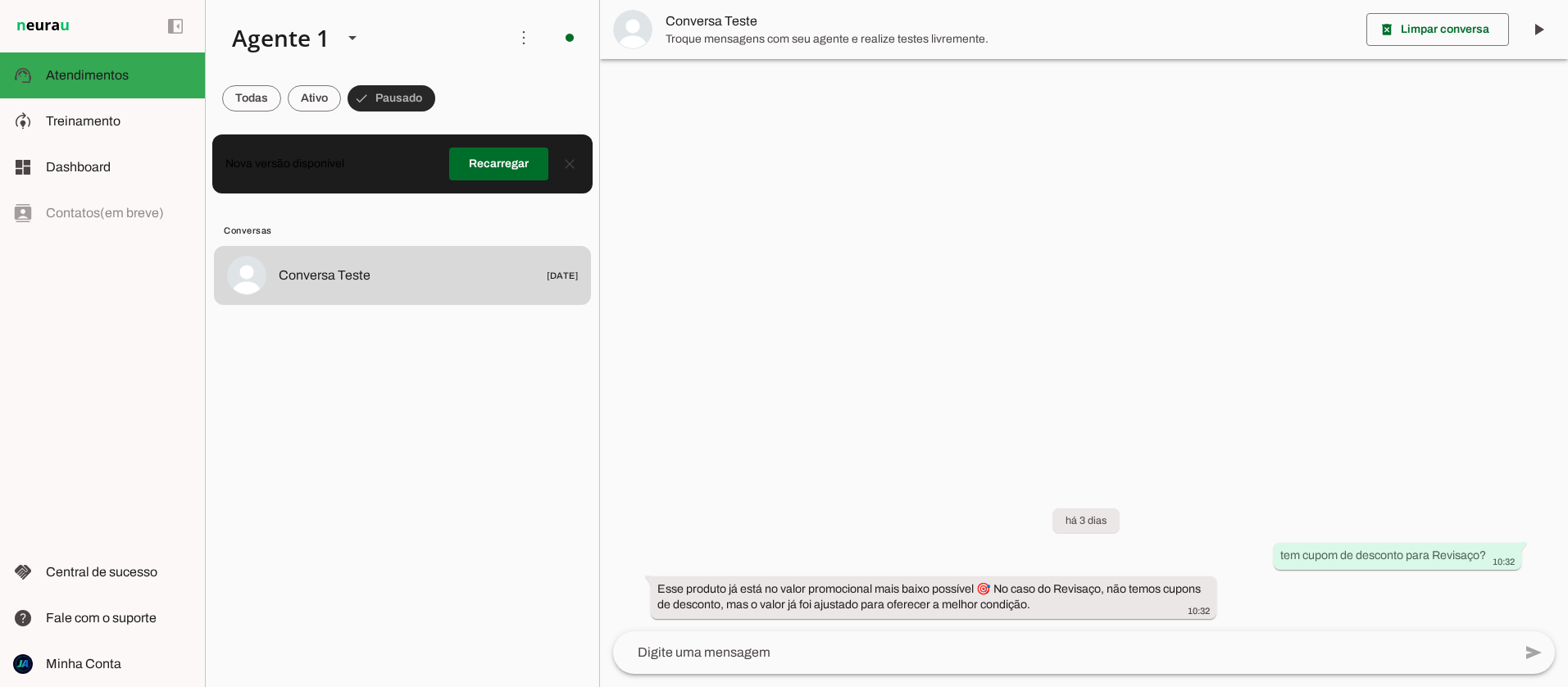
scroll to position [0, 0]
click at [264, 108] on span at bounding box center [252, 98] width 59 height 39
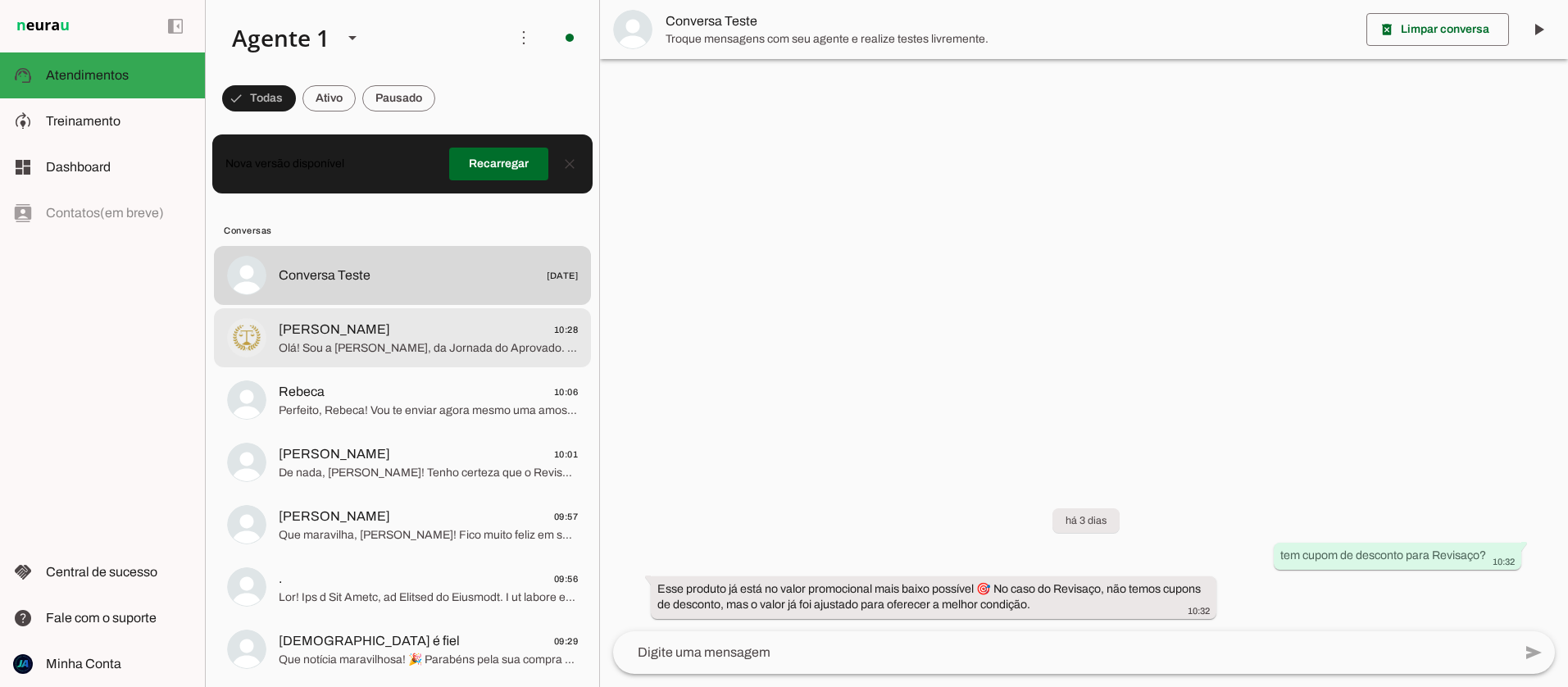
click at [403, 349] on span "Olá! Sou a [PERSON_NAME], da Jornada do Aprovado. 🚀 É um prazer te atender! O R…" at bounding box center [428, 348] width 299 height 16
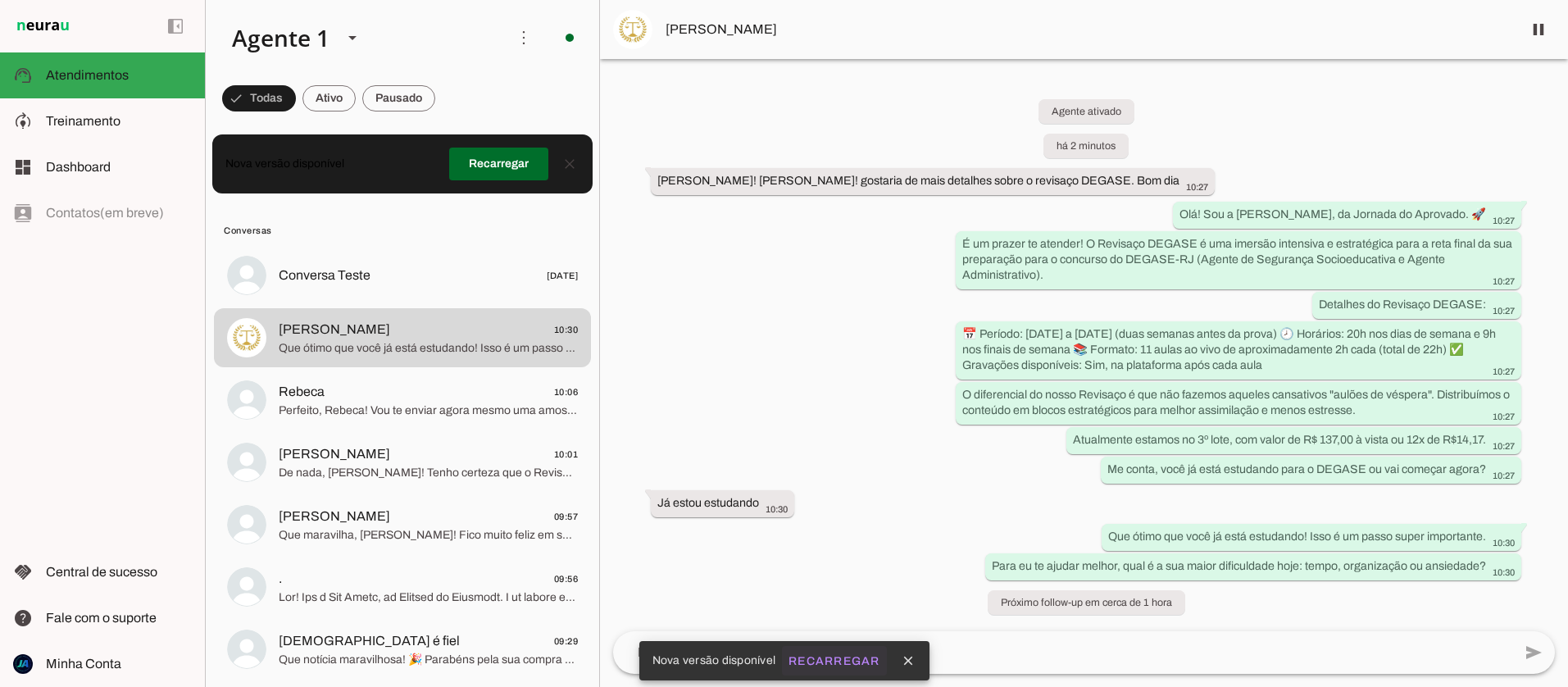
click at [0, 0] on slot "Recarregar" at bounding box center [0, 0] width 0 height 0
